Goal: Find specific page/section: Find specific page/section

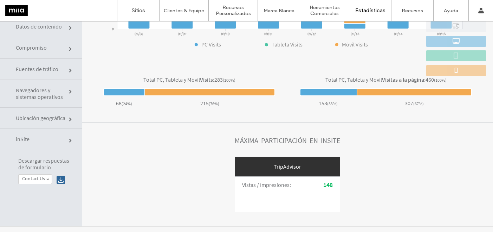
scroll to position [36, 0]
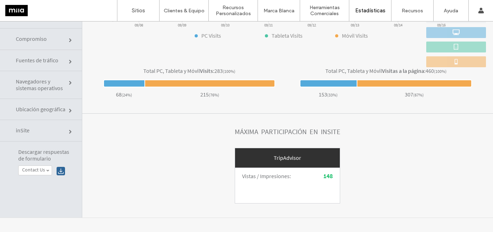
click at [283, 157] on div "TripAdvisor" at bounding box center [287, 158] width 105 height 20
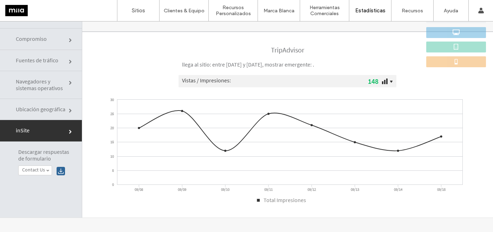
scroll to position [0, 0]
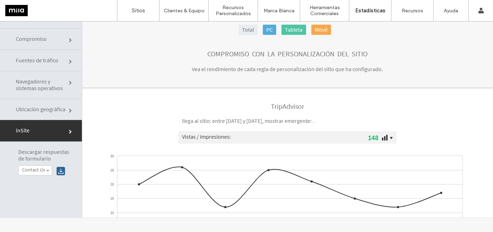
click at [281, 105] on h2 "TripAdvisor" at bounding box center [287, 106] width 211 height 8
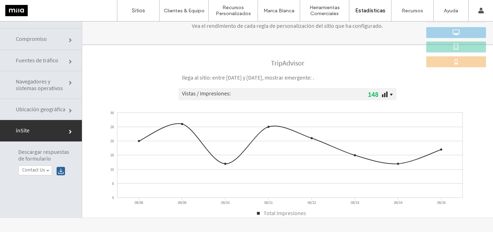
scroll to position [5, 0]
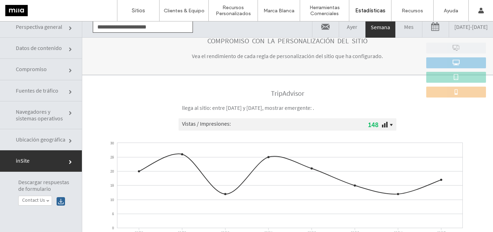
click at [56, 94] on link "Fuentes de tráfico" at bounding box center [41, 90] width 82 height 21
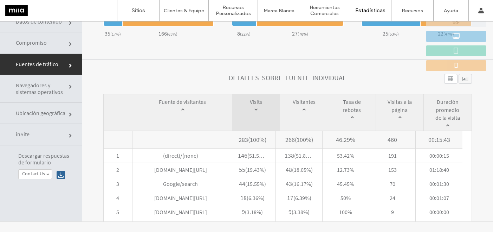
scroll to position [276, 0]
click at [56, 114] on span "Ubicación geográfica" at bounding box center [42, 113] width 53 height 7
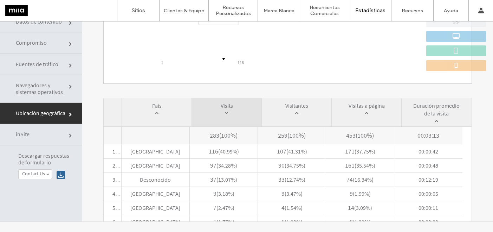
scroll to position [148, 0]
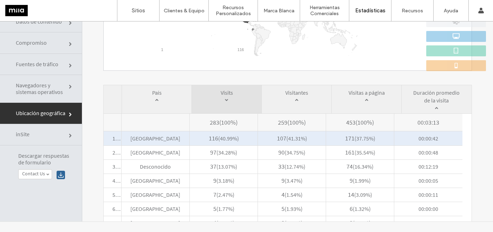
click at [160, 140] on span "México" at bounding box center [156, 138] width 68 height 14
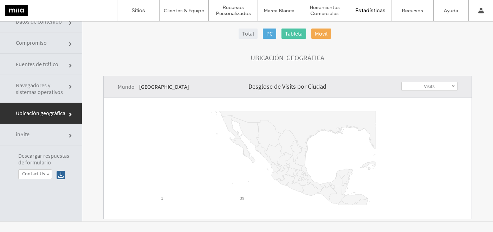
scroll to position [0, 0]
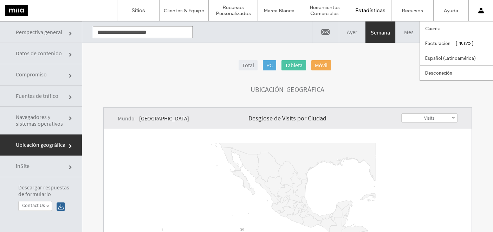
click at [482, 14] on span at bounding box center [482, 10] width 6 height 21
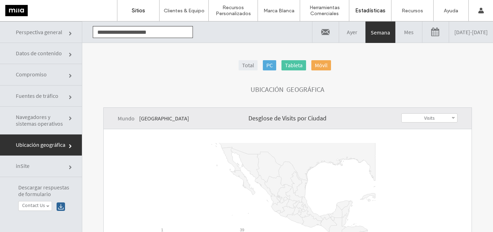
click at [136, 9] on label "Sitios" at bounding box center [138, 10] width 13 height 6
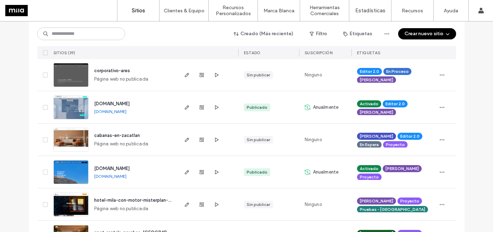
scroll to position [85, 0]
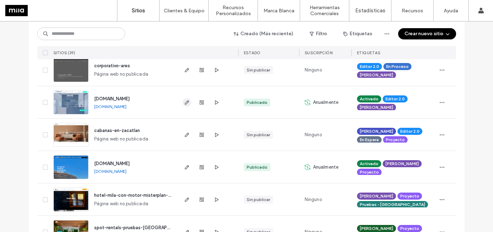
click at [184, 105] on icon "button" at bounding box center [187, 102] width 6 height 6
